Goal: Information Seeking & Learning: Find contact information

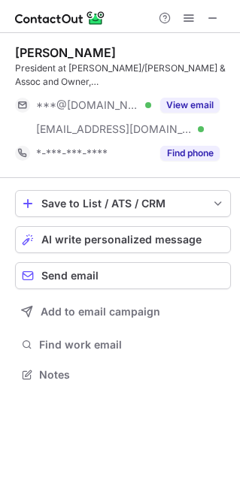
scroll to position [364, 240]
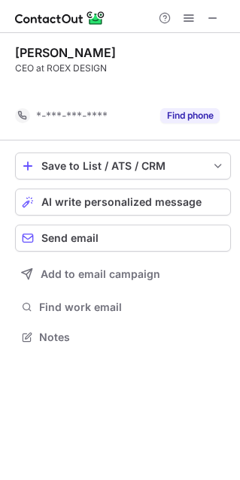
scroll to position [302, 240]
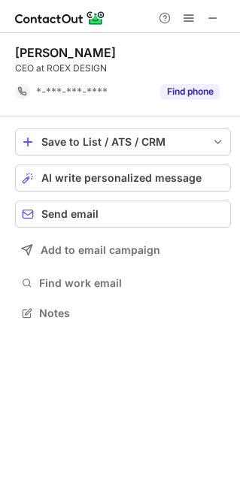
click at [71, 47] on div "[PERSON_NAME]" at bounding box center [65, 52] width 101 height 15
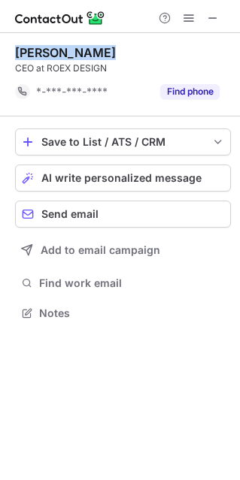
click at [71, 47] on div "[PERSON_NAME]" at bounding box center [65, 52] width 101 height 15
copy div "[PERSON_NAME]"
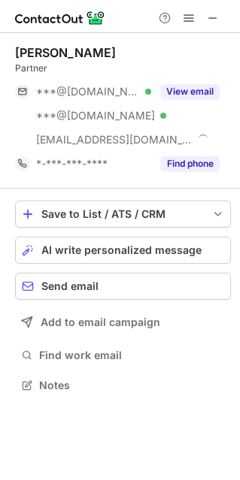
scroll to position [374, 240]
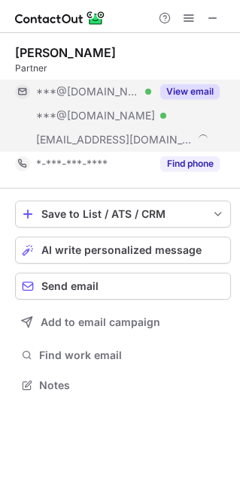
click at [183, 90] on button "View email" at bounding box center [189, 91] width 59 height 15
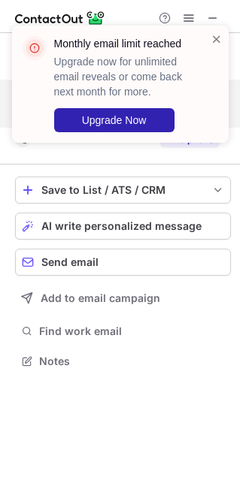
scroll to position [350, 240]
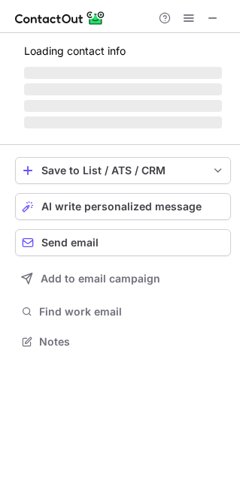
scroll to position [388, 240]
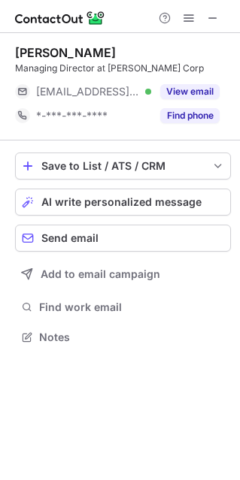
scroll to position [326, 240]
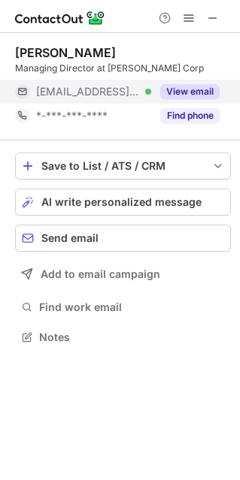
click at [198, 92] on button "View email" at bounding box center [189, 91] width 59 height 15
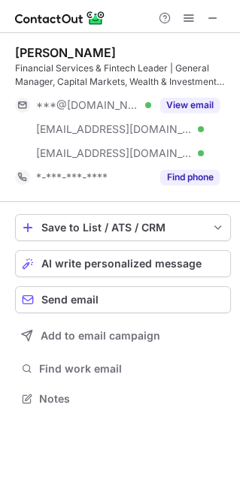
scroll to position [388, 240]
